Goal: Task Accomplishment & Management: Use online tool/utility

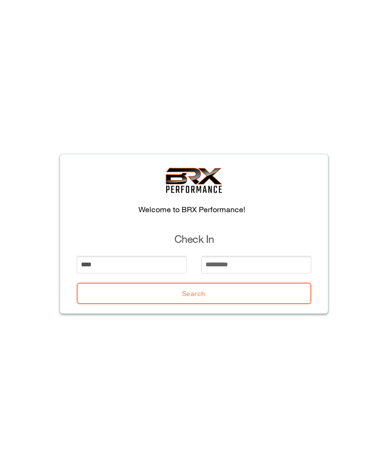
type input "****"
click at [262, 268] on input "email" at bounding box center [256, 265] width 110 height 18
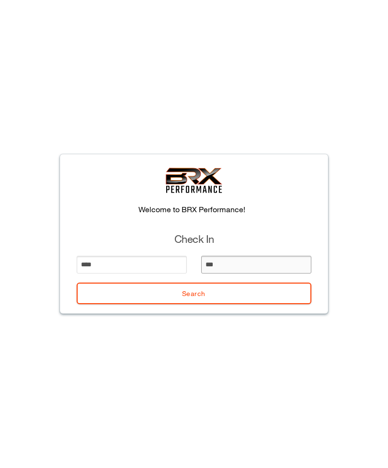
type input "****"
click at [260, 293] on button "Search" at bounding box center [194, 293] width 235 height 22
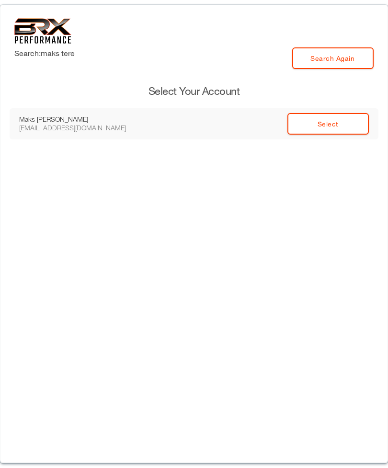
click at [330, 108] on td "Select" at bounding box center [265, 123] width 225 height 31
click at [319, 123] on link "Select" at bounding box center [327, 124] width 81 height 22
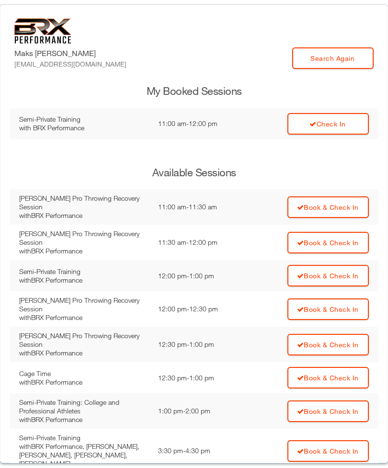
click at [333, 122] on link "Check In" at bounding box center [327, 124] width 81 height 22
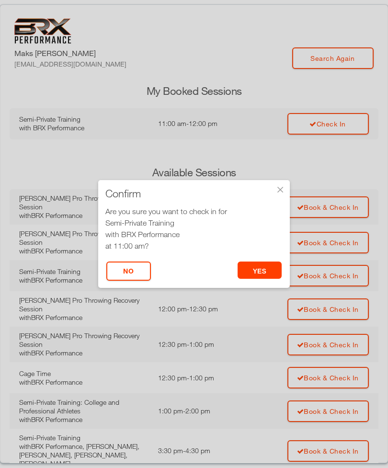
click at [259, 270] on button "yes" at bounding box center [259, 269] width 45 height 17
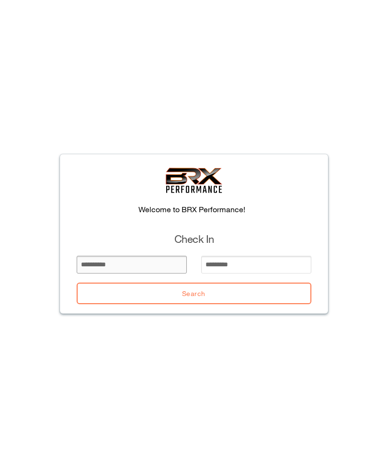
click at [108, 267] on input "email" at bounding box center [132, 265] width 110 height 18
type input "*"
click at [206, 266] on input "email" at bounding box center [256, 265] width 110 height 18
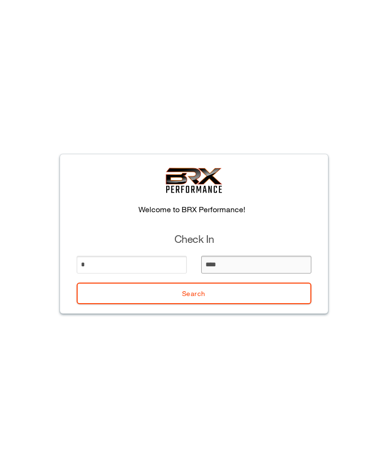
type input "*****"
click at [109, 304] on button "Search" at bounding box center [194, 293] width 235 height 22
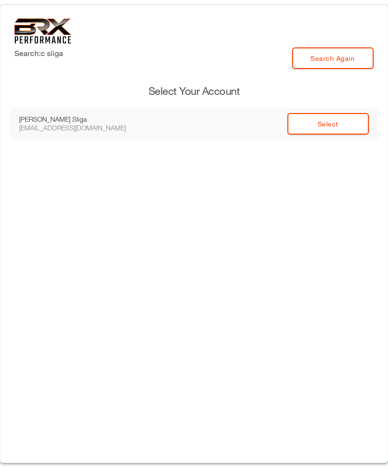
click at [307, 133] on link "Select" at bounding box center [327, 124] width 81 height 22
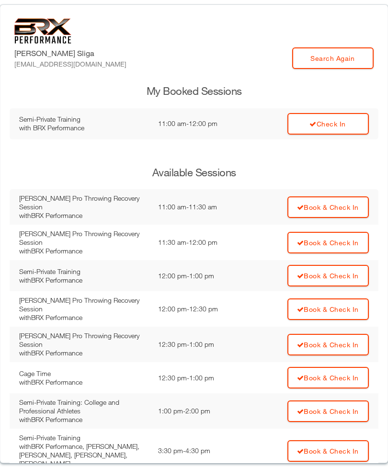
click at [303, 126] on link "Check In" at bounding box center [327, 124] width 81 height 22
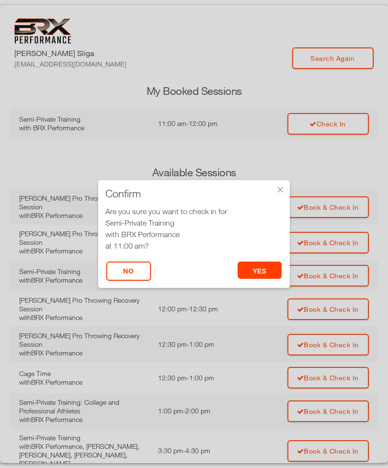
click at [254, 266] on button "yes" at bounding box center [259, 269] width 45 height 17
